Goal: Information Seeking & Learning: Learn about a topic

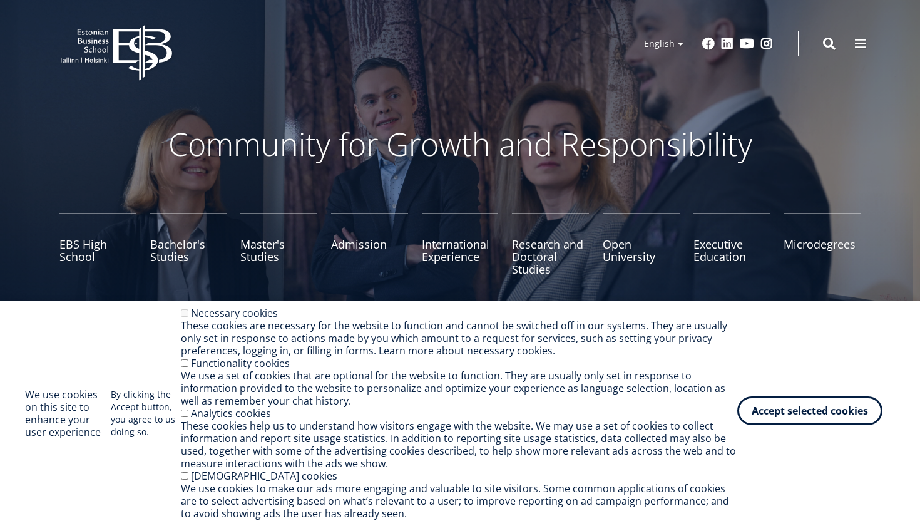
click at [804, 409] on button "Accept selected cookies" at bounding box center [809, 410] width 145 height 29
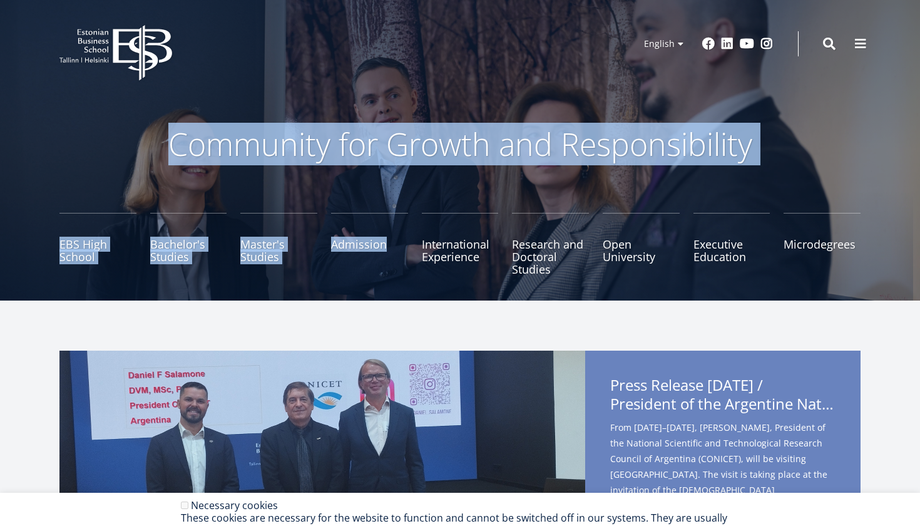
drag, startPoint x: 344, startPoint y: 277, endPoint x: 478, endPoint y: -59, distance: 362.2
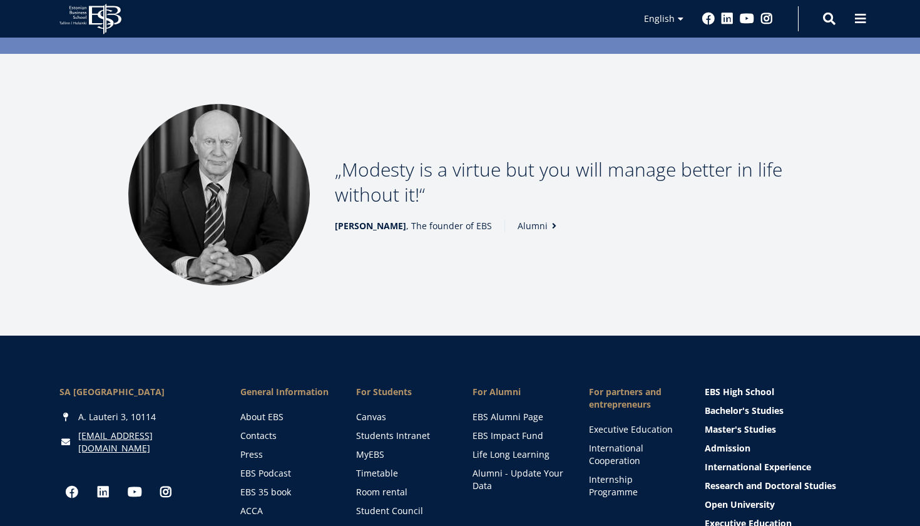
scroll to position [1505, 0]
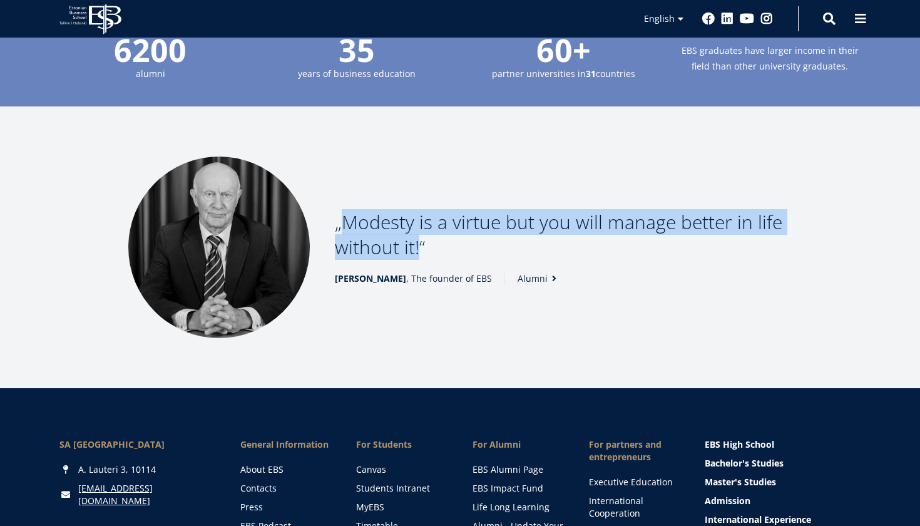
drag, startPoint x: 339, startPoint y: 218, endPoint x: 462, endPoint y: 248, distance: 126.9
click at [462, 248] on p "Modesty is a virtue but you will manage better in life without it!" at bounding box center [563, 235] width 457 height 50
drag, startPoint x: 336, startPoint y: 217, endPoint x: 511, endPoint y: 250, distance: 178.5
click at [511, 250] on p "Modesty is a virtue but you will manage better in life without it!" at bounding box center [563, 235] width 457 height 50
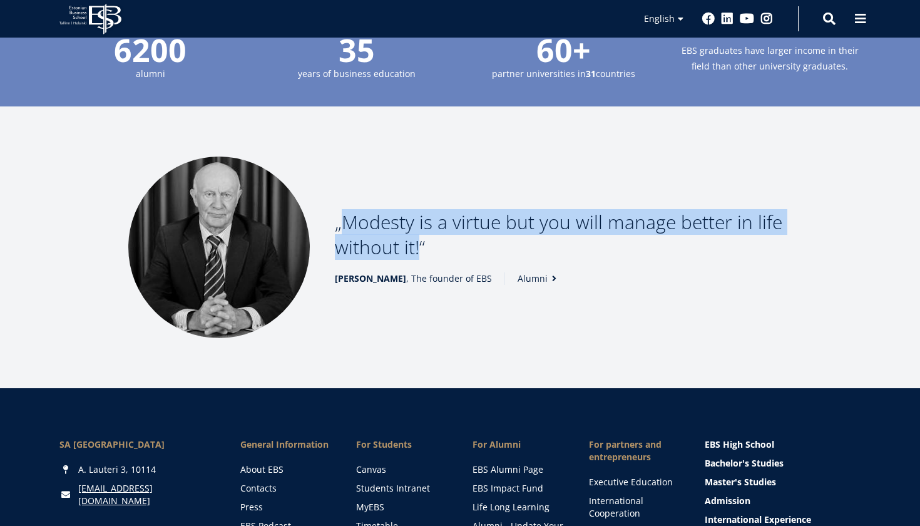
click at [511, 250] on p "Modesty is a virtue but you will manage better in life without it!" at bounding box center [563, 235] width 457 height 50
drag, startPoint x: 344, startPoint y: 218, endPoint x: 452, endPoint y: 245, distance: 111.0
click at [453, 246] on p "Modesty is a virtue but you will manage better in life without it!" at bounding box center [563, 235] width 457 height 50
click at [452, 245] on p "Modesty is a virtue but you will manage better in life without it!" at bounding box center [563, 235] width 457 height 50
drag, startPoint x: 344, startPoint y: 219, endPoint x: 414, endPoint y: 246, distance: 75.1
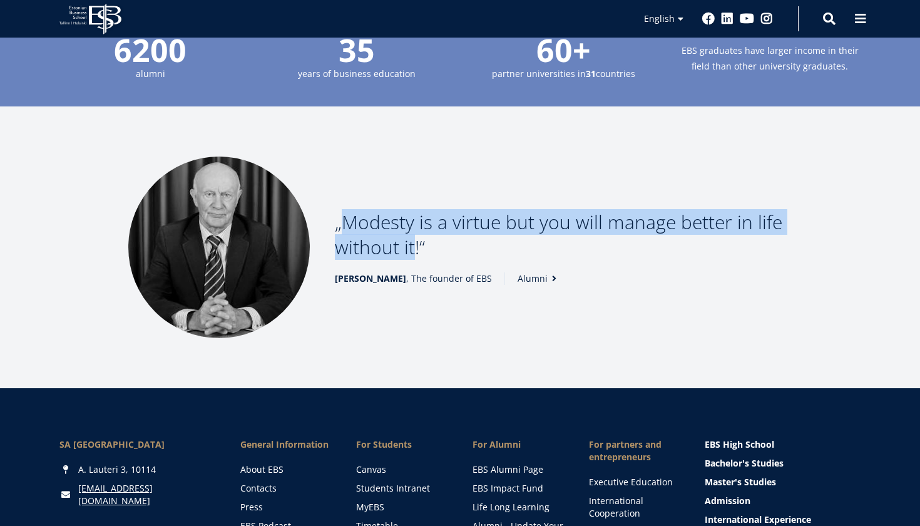
click at [414, 246] on p "Modesty is a virtue but you will manage better in life without it!" at bounding box center [563, 235] width 457 height 50
drag, startPoint x: 341, startPoint y: 218, endPoint x: 413, endPoint y: 242, distance: 75.8
click at [414, 242] on p "Modesty is a virtue but you will manage better in life without it!" at bounding box center [563, 235] width 457 height 50
click at [413, 242] on p "Modesty is a virtue but you will manage better in life without it!" at bounding box center [563, 235] width 457 height 50
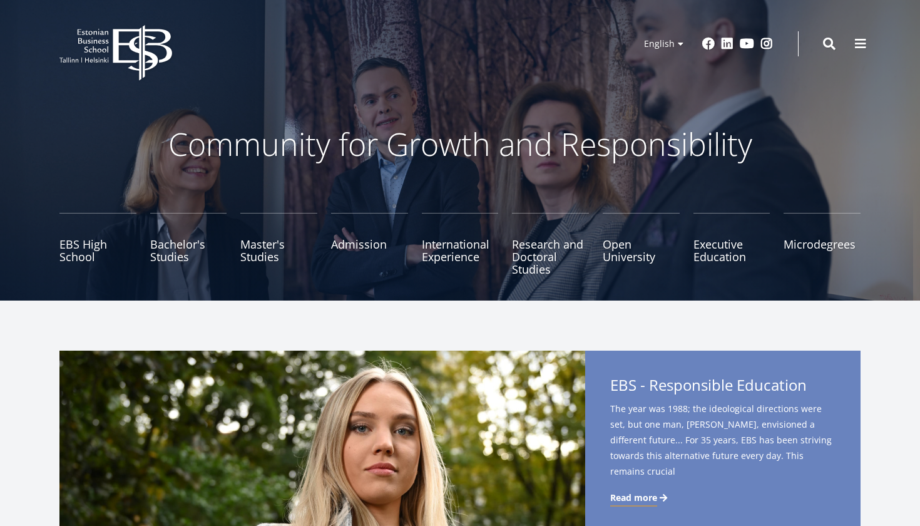
scroll to position [0, 0]
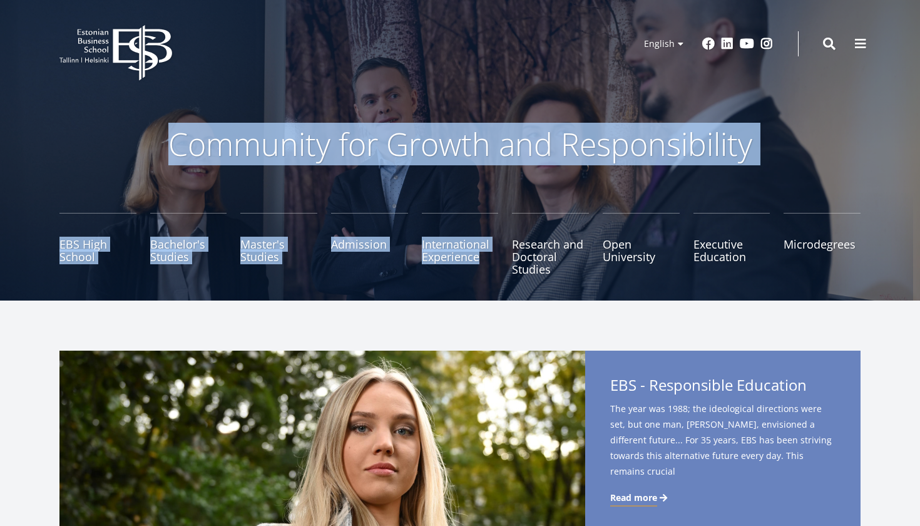
drag, startPoint x: 413, startPoint y: 242, endPoint x: 490, endPoint y: -15, distance: 268.7
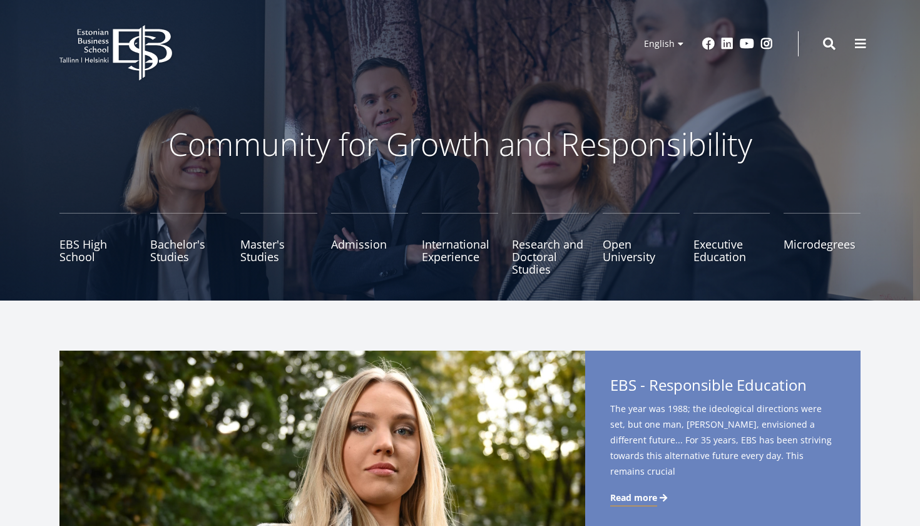
click at [893, 357] on div "1 2 3 4 5 Previous Next Press Release 11 August 2025 / President of the Argenti…" at bounding box center [459, 470] width 901 height 238
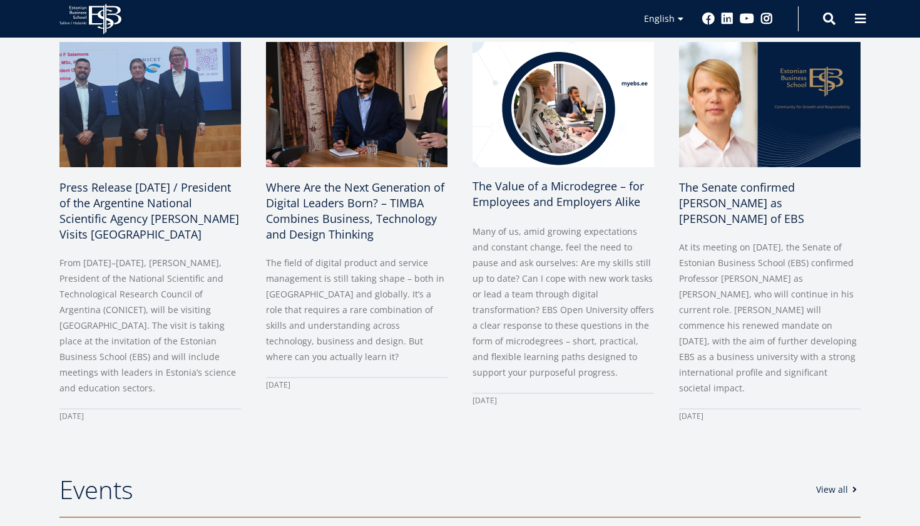
scroll to position [709, 0]
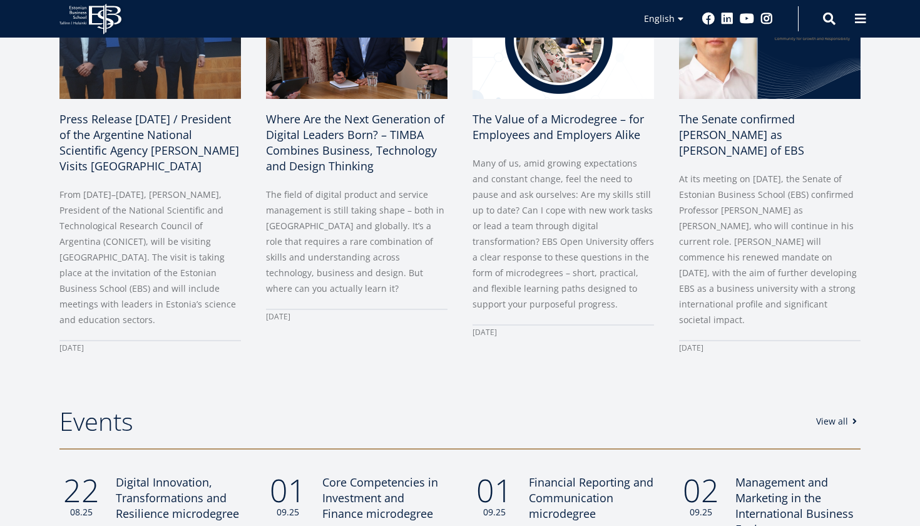
click at [650, 382] on section "News View all Press Release 11 August 2025 / President of the Argentine Nationa…" at bounding box center [460, 130] width 920 height 551
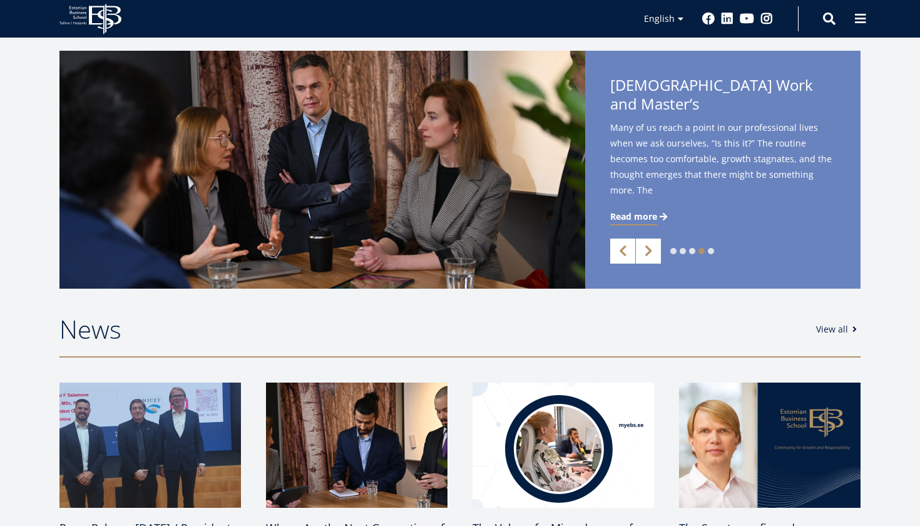
scroll to position [145, 0]
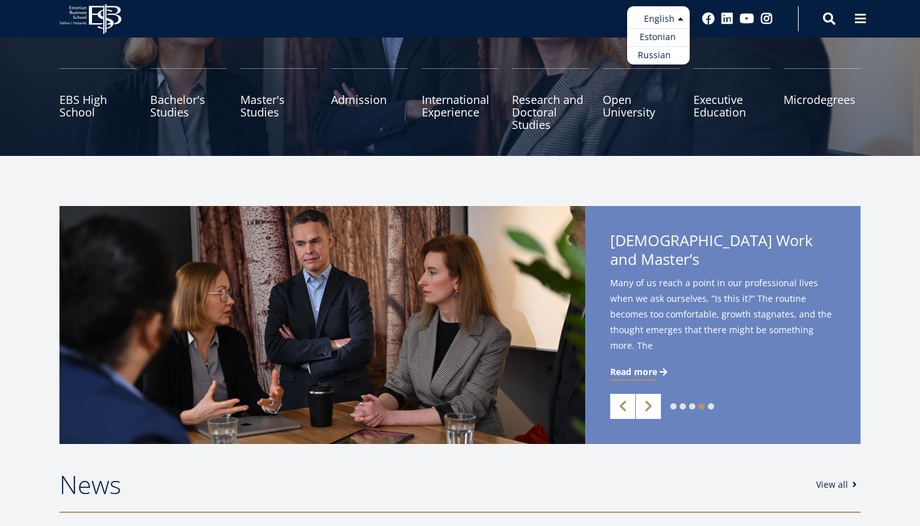
click at [659, 48] on link "Russian" at bounding box center [658, 55] width 63 height 18
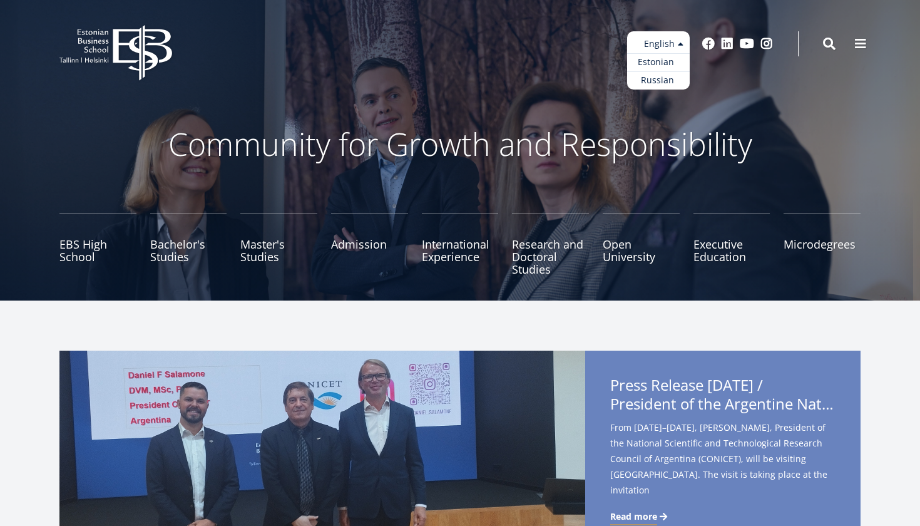
click at [664, 60] on link "Estonian" at bounding box center [658, 62] width 63 height 18
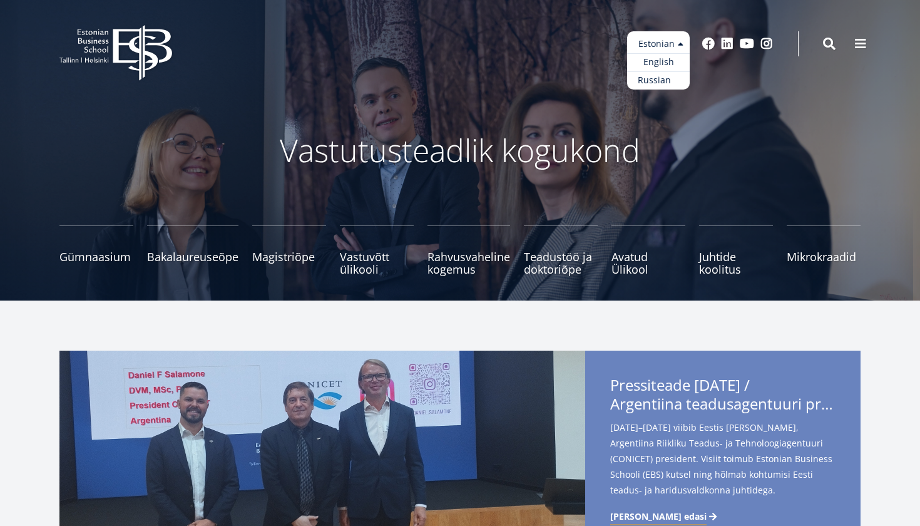
click at [668, 79] on link "Russian" at bounding box center [658, 80] width 63 height 18
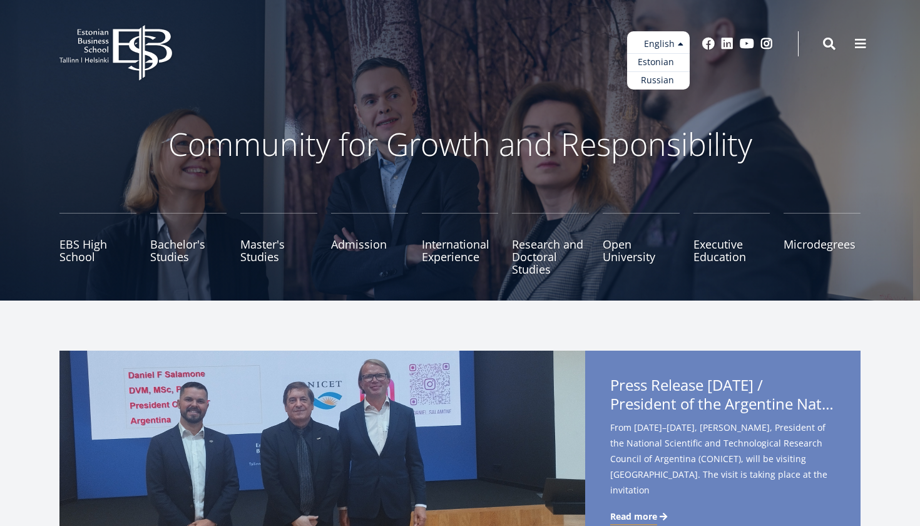
click at [661, 68] on link "Estonian" at bounding box center [658, 62] width 63 height 18
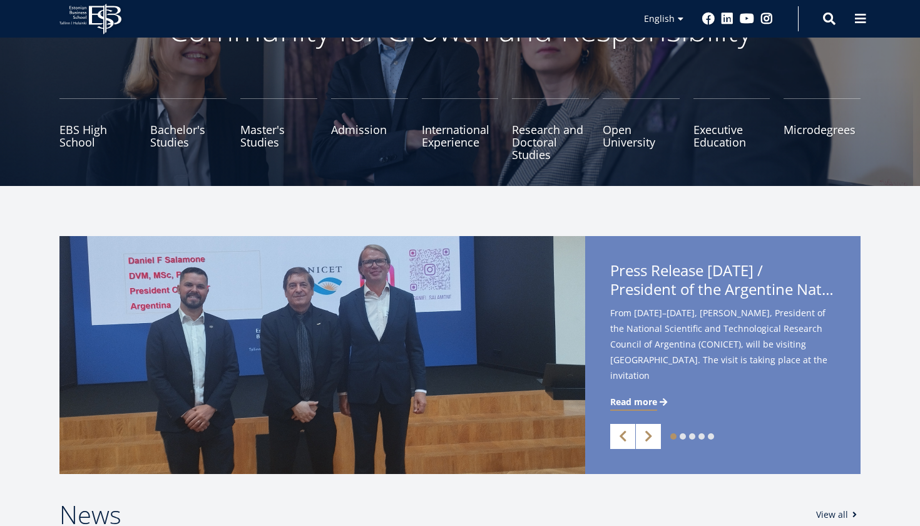
scroll to position [81, 0]
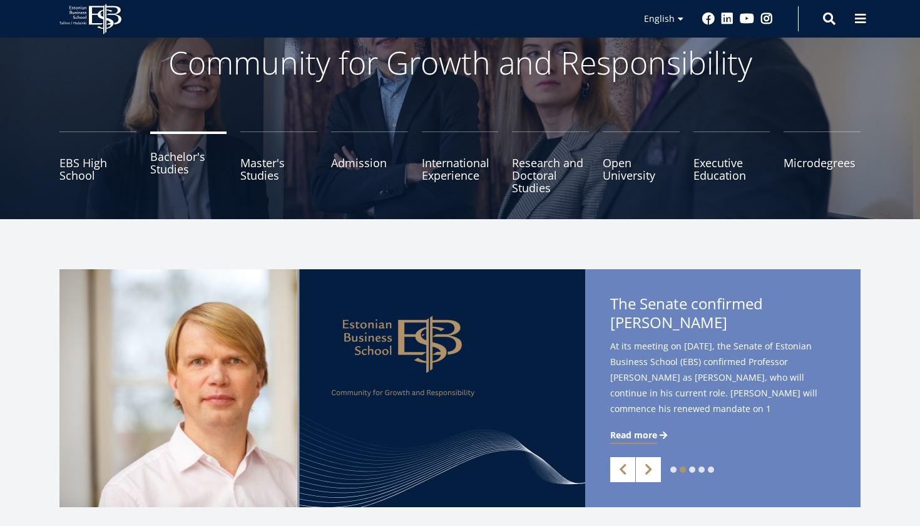
click at [183, 166] on link "Bachelor's Studies" at bounding box center [188, 162] width 77 height 63
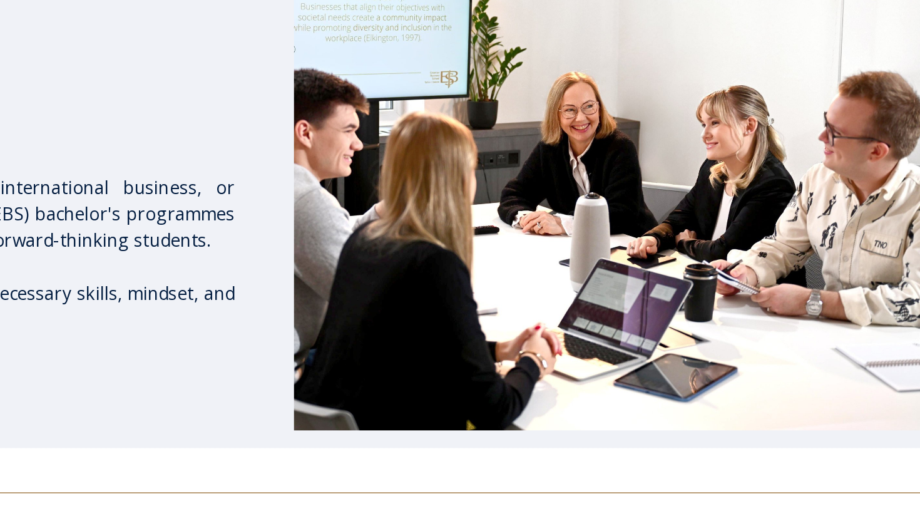
scroll to position [138, 0]
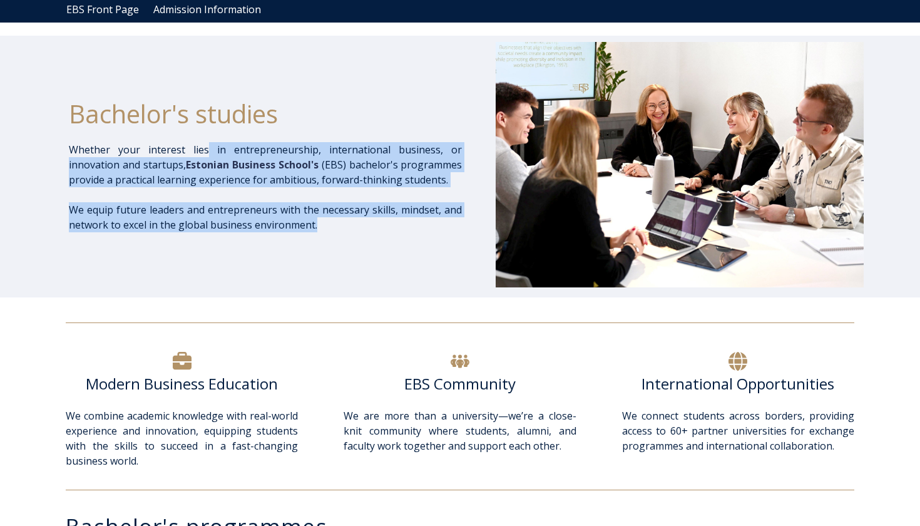
drag, startPoint x: 208, startPoint y: 156, endPoint x: 376, endPoint y: 224, distance: 180.9
click at [376, 225] on span "Whether your interest lies in entrepreneurship, international business, or inno…" at bounding box center [265, 187] width 393 height 90
click at [376, 224] on p "We equip future leaders and entrepreneurs with the necessary skills, mindset, a…" at bounding box center [265, 217] width 393 height 30
drag, startPoint x: 280, startPoint y: 141, endPoint x: 411, endPoint y: 222, distance: 154.1
click at [411, 222] on div "Bachelor's studies Whether your interest lies in entrepreneurship, internationa…" at bounding box center [265, 166] width 393 height 249
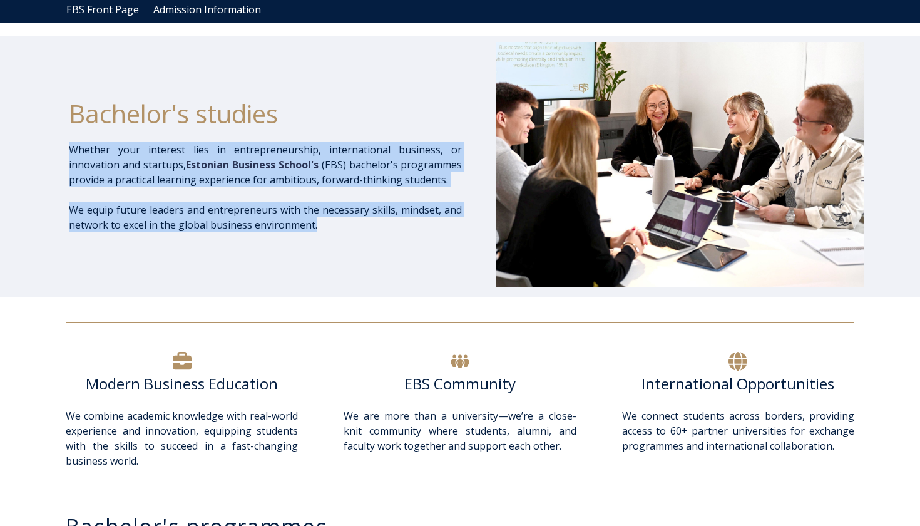
click at [411, 222] on p "We equip future leaders and entrepreneurs with the necessary skills, mindset, a…" at bounding box center [265, 217] width 393 height 30
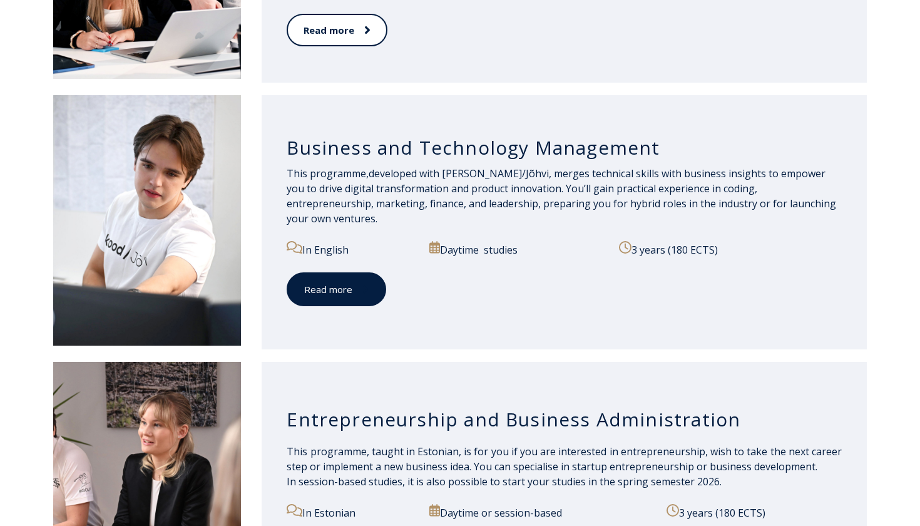
scroll to position [1109, 0]
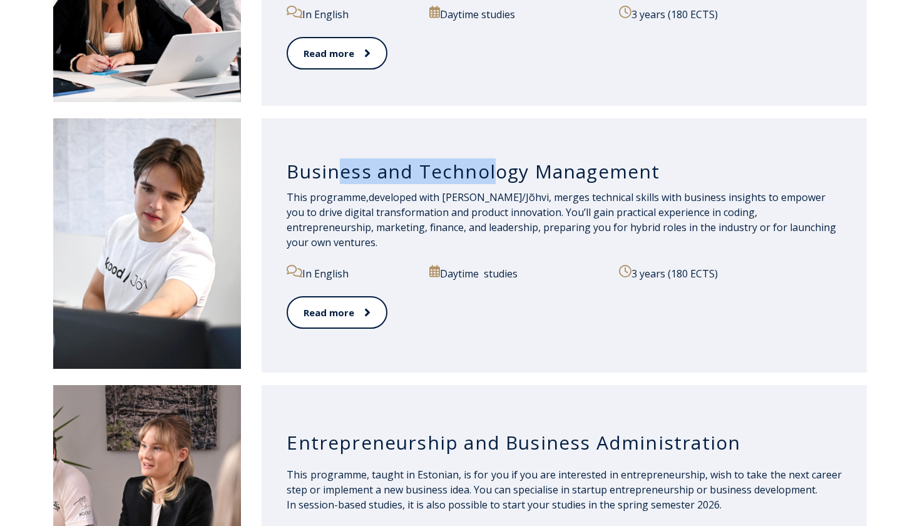
drag, startPoint x: 338, startPoint y: 177, endPoint x: 491, endPoint y: 176, distance: 153.4
click at [491, 176] on h3 "Business and Technology Management" at bounding box center [564, 172] width 555 height 24
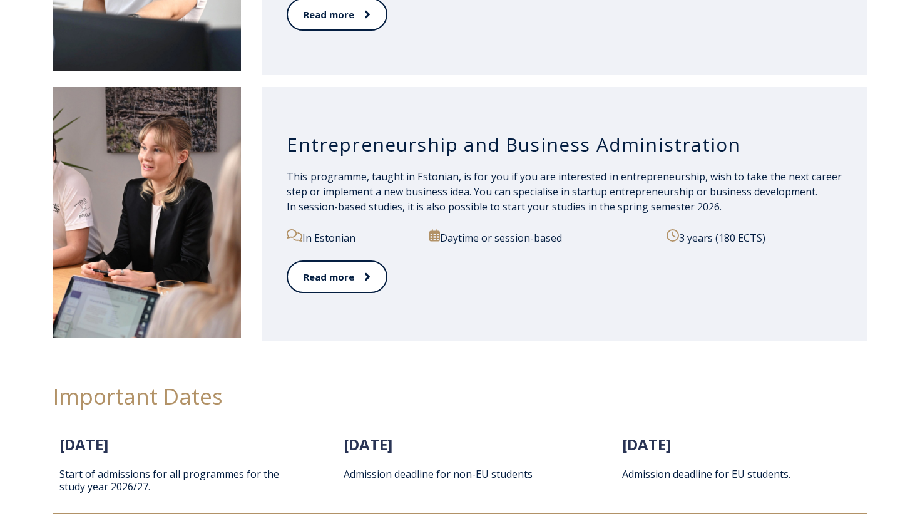
scroll to position [1408, 0]
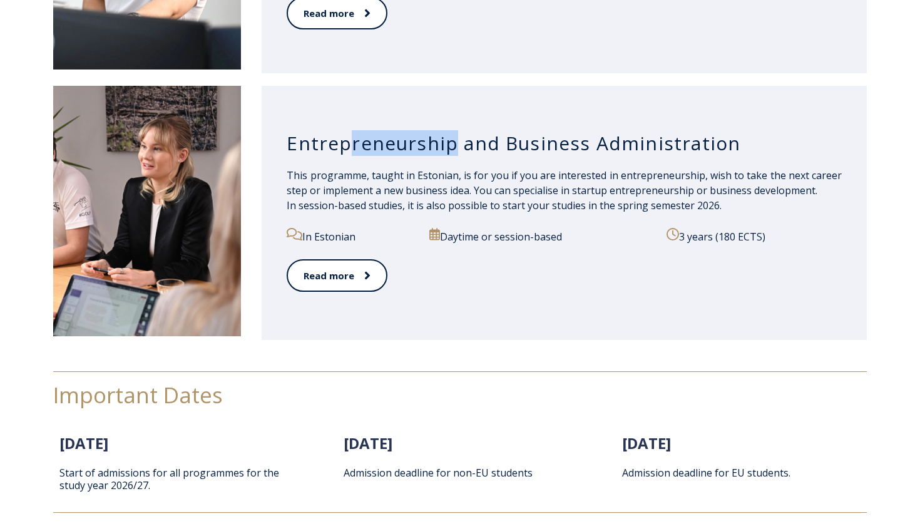
drag, startPoint x: 350, startPoint y: 139, endPoint x: 454, endPoint y: 140, distance: 104.5
click at [454, 139] on h3 "Entrepreneurship and Business Administration" at bounding box center [564, 143] width 555 height 24
click at [454, 140] on h3 "Entrepreneurship and Business Administration" at bounding box center [564, 143] width 555 height 24
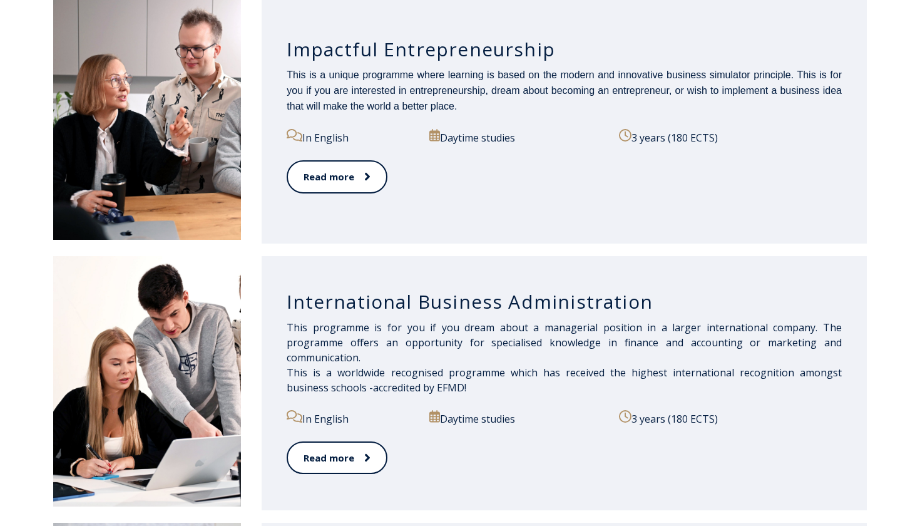
scroll to position [689, 0]
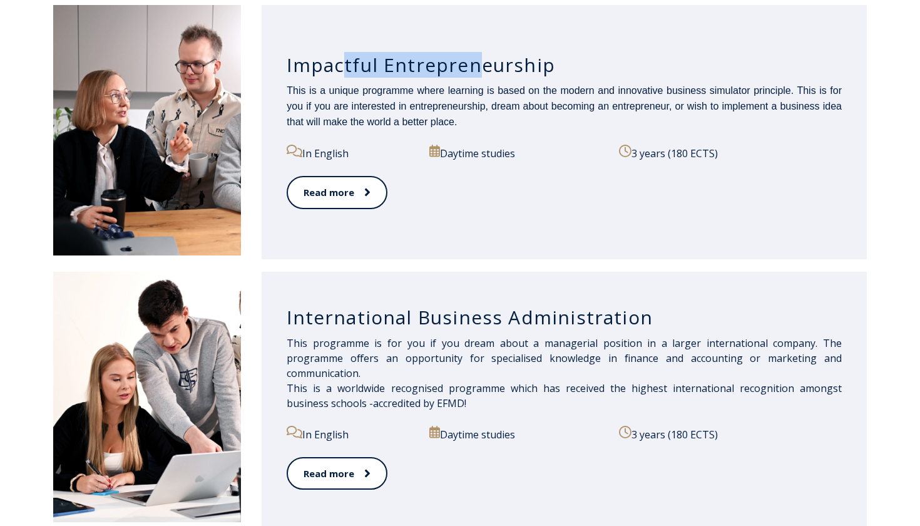
drag, startPoint x: 343, startPoint y: 74, endPoint x: 476, endPoint y: 74, distance: 132.7
click at [476, 74] on h3 "Impactful Entrepreneurship" at bounding box center [564, 65] width 555 height 24
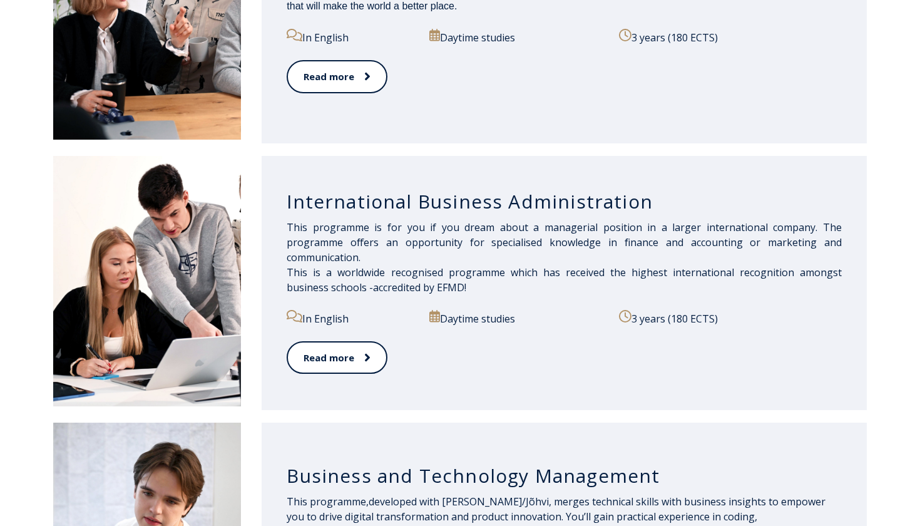
scroll to position [807, 0]
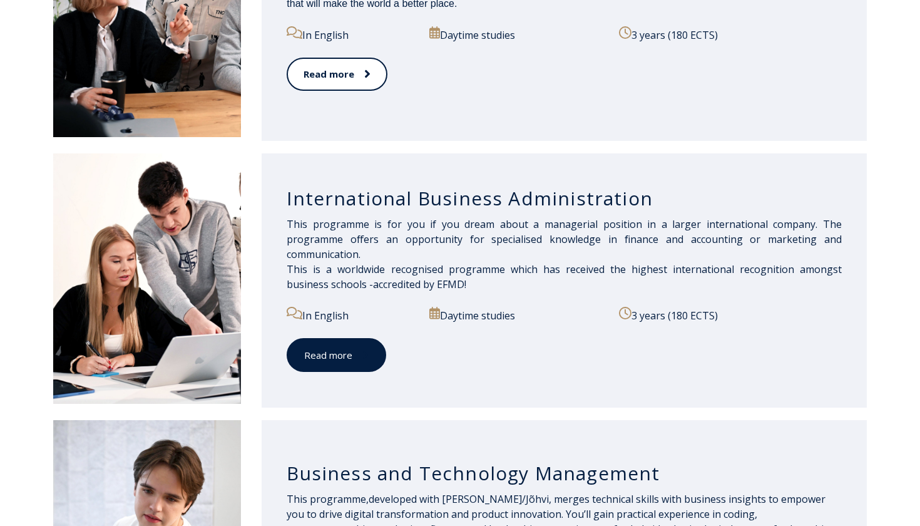
click at [334, 354] on link "Read more" at bounding box center [337, 355] width 100 height 34
